Goal: Transaction & Acquisition: Purchase product/service

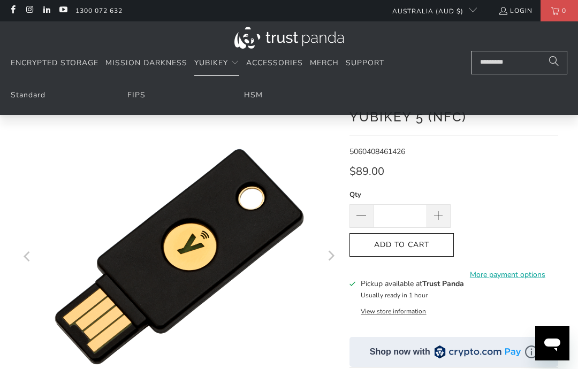
click at [502, 67] on input "Search..." at bounding box center [519, 63] width 96 height 24
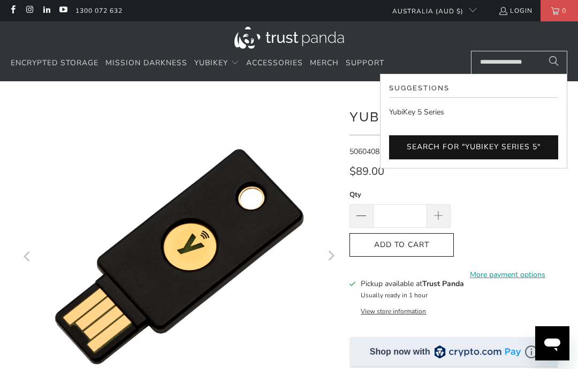
type input "**********"
click at [554, 62] on button "Search" at bounding box center [553, 63] width 27 height 24
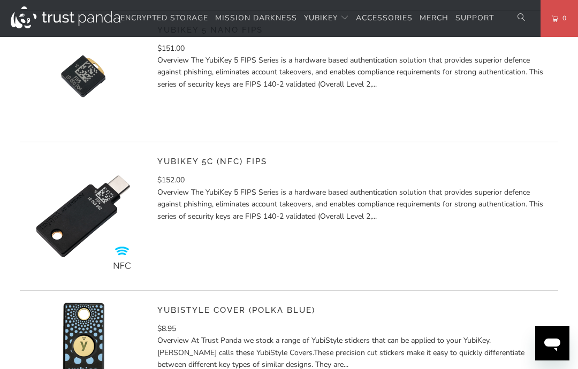
scroll to position [2300, 0]
click at [458, 233] on div "YubiKey 5C (NFC) FIPS $152.00 Overview The YubiKey 5 FIPS Series is a hardware …" at bounding box center [353, 216] width 393 height 127
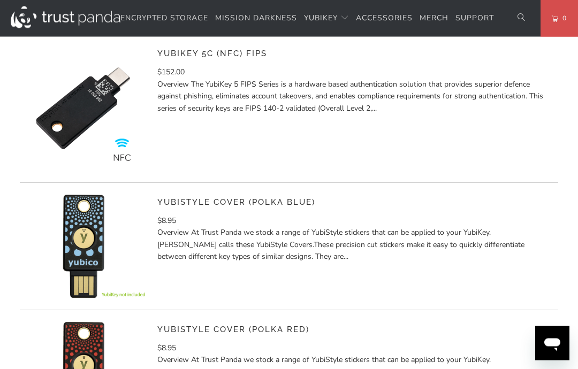
scroll to position [2273, 0]
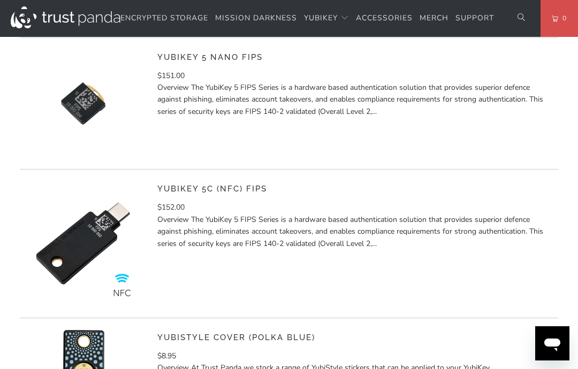
click at [348, 235] on p "Overview The YubiKey 5 FIPS Series is a hardware based authentication solution …" at bounding box center [353, 232] width 393 height 36
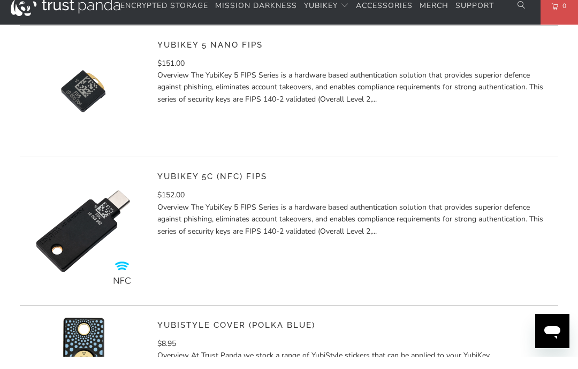
click at [236, 214] on p "Overview The YubiKey 5 FIPS Series is a hardware based authentication solution …" at bounding box center [353, 232] width 393 height 36
click at [155, 215] on div "YubiKey 5C (NFC) FIPS $152.00" at bounding box center [289, 244] width 538 height 149
click at [103, 218] on img at bounding box center [83, 243] width 127 height 127
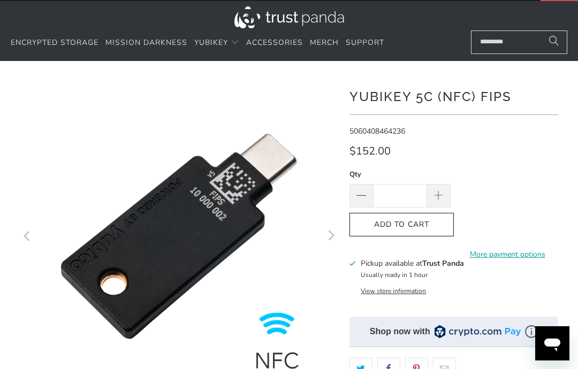
scroll to position [5, 0]
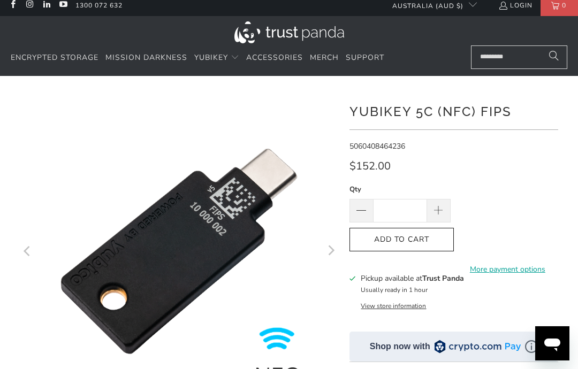
click at [360, 127] on div "YubiKey 5C (NFC) FIPS" at bounding box center [453, 115] width 209 height 30
click at [379, 119] on h1 "YubiKey 5C (NFC) FIPS" at bounding box center [453, 110] width 209 height 21
click at [379, 107] on h1 "YubiKey 5C (NFC) FIPS" at bounding box center [453, 110] width 209 height 21
click at [399, 107] on h1 "YubiKey 5C (NFC) FIPS" at bounding box center [453, 110] width 209 height 21
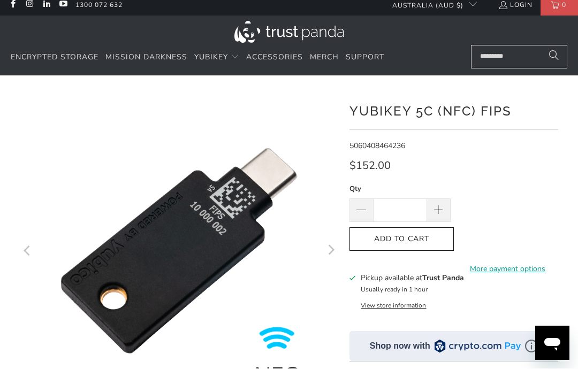
click at [380, 96] on div "**********" at bounding box center [453, 337] width 209 height 491
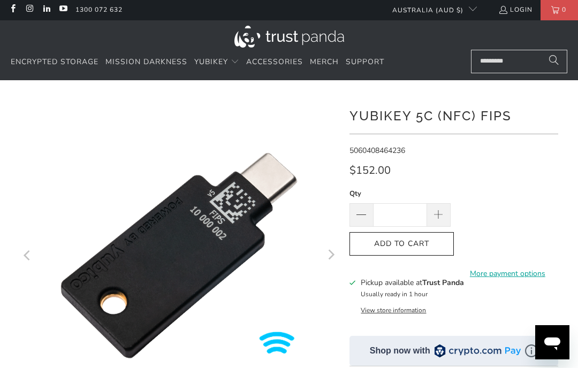
scroll to position [1, 0]
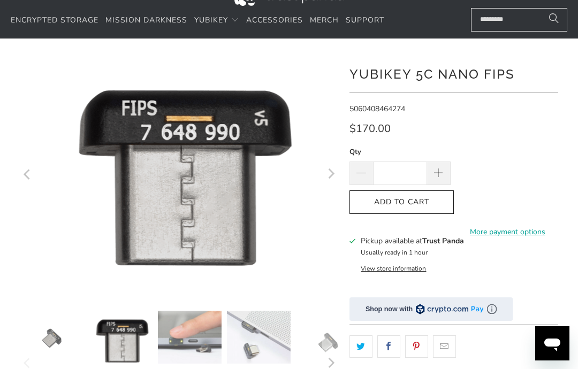
scroll to position [44, 0]
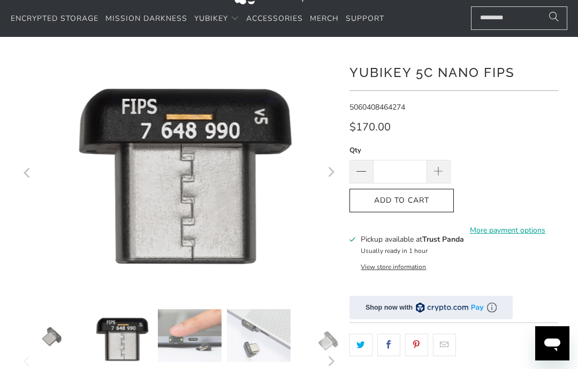
click at [514, 225] on link "More payment options" at bounding box center [507, 231] width 101 height 12
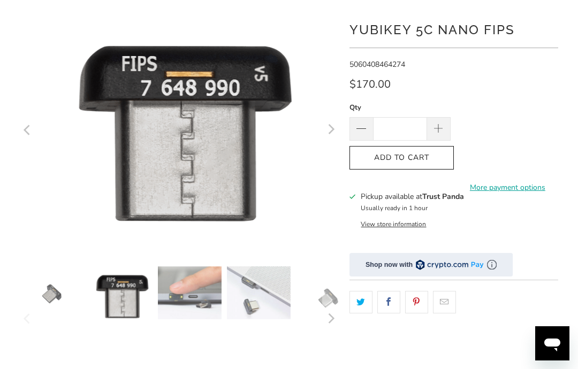
scroll to position [64, 0]
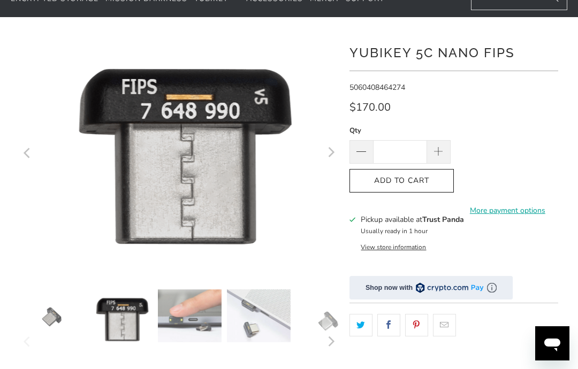
click at [417, 187] on button "Add to Cart" at bounding box center [401, 181] width 104 height 24
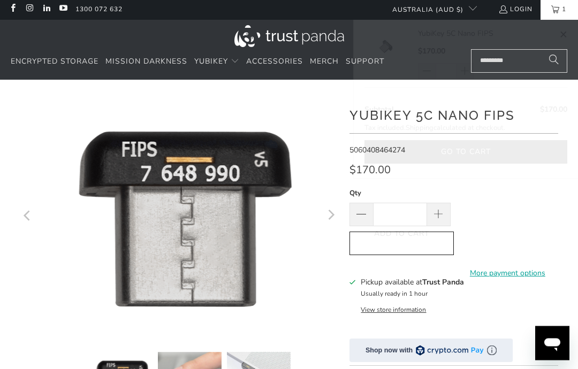
scroll to position [0, 0]
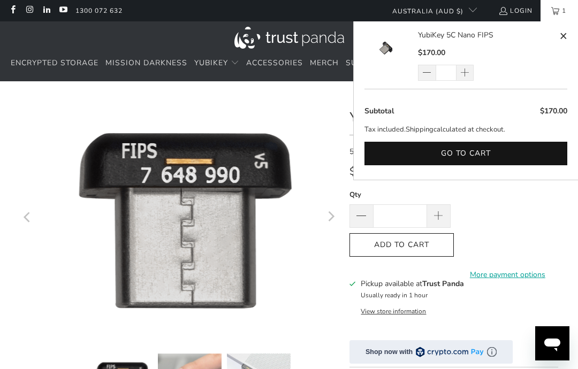
click at [184, 101] on img at bounding box center [179, 217] width 260 height 240
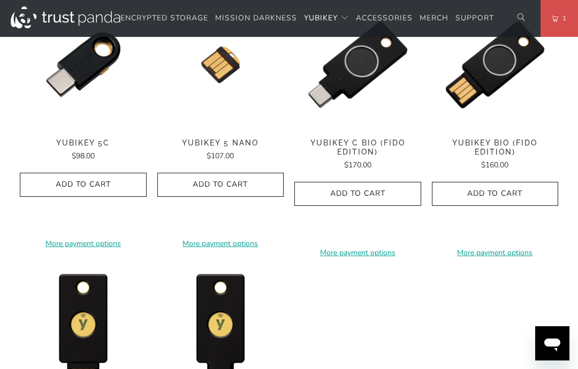
scroll to position [820, 0]
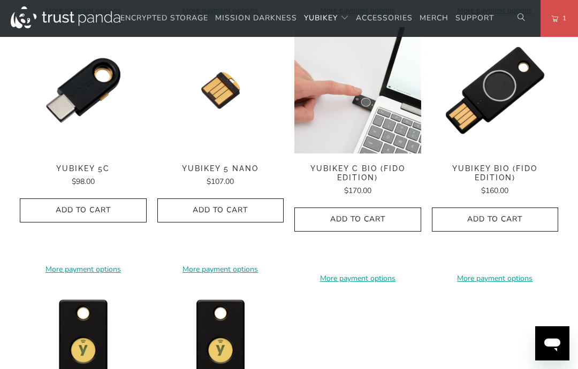
click at [366, 97] on img at bounding box center [357, 90] width 127 height 127
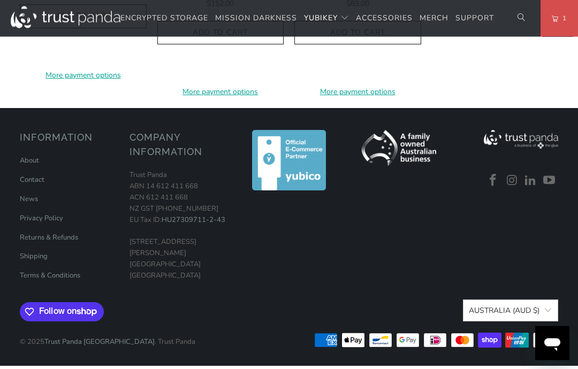
scroll to position [943, 0]
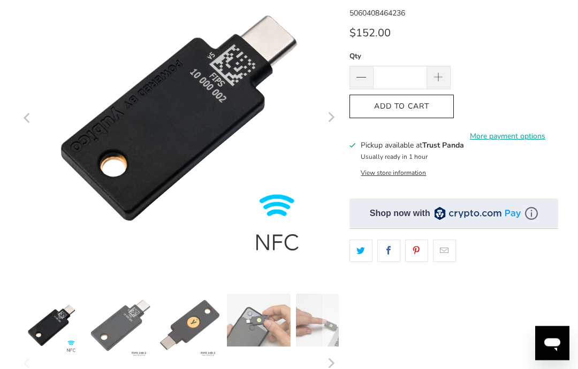
scroll to position [139, 0]
click at [401, 110] on icon "button" at bounding box center [401, 106] width 17 height 17
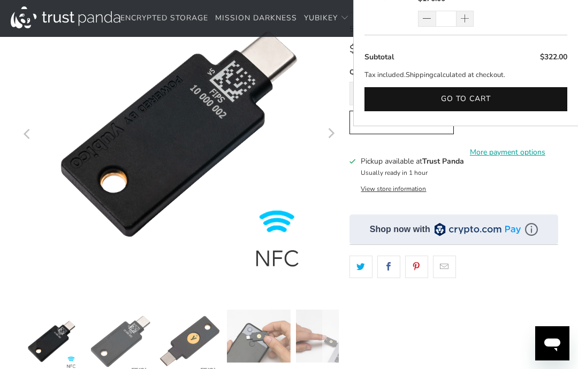
scroll to position [0, 0]
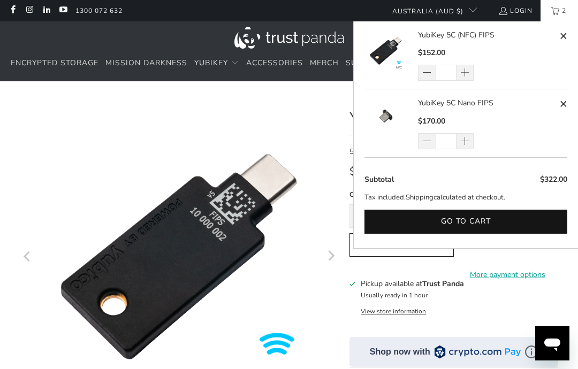
click at [560, 13] on span "2" at bounding box center [564, 10] width 10 height 21
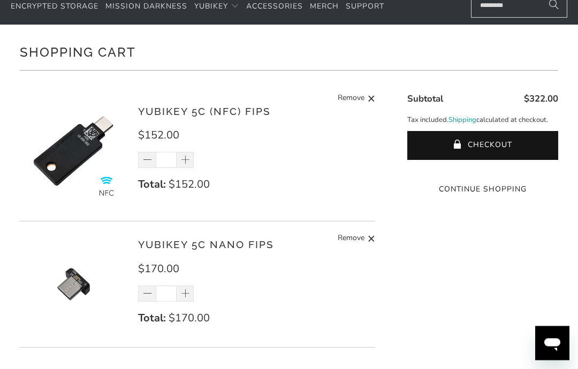
scroll to position [57, 0]
click at [502, 148] on button "Checkout" at bounding box center [482, 145] width 151 height 29
